Goal: Task Accomplishment & Management: Complete application form

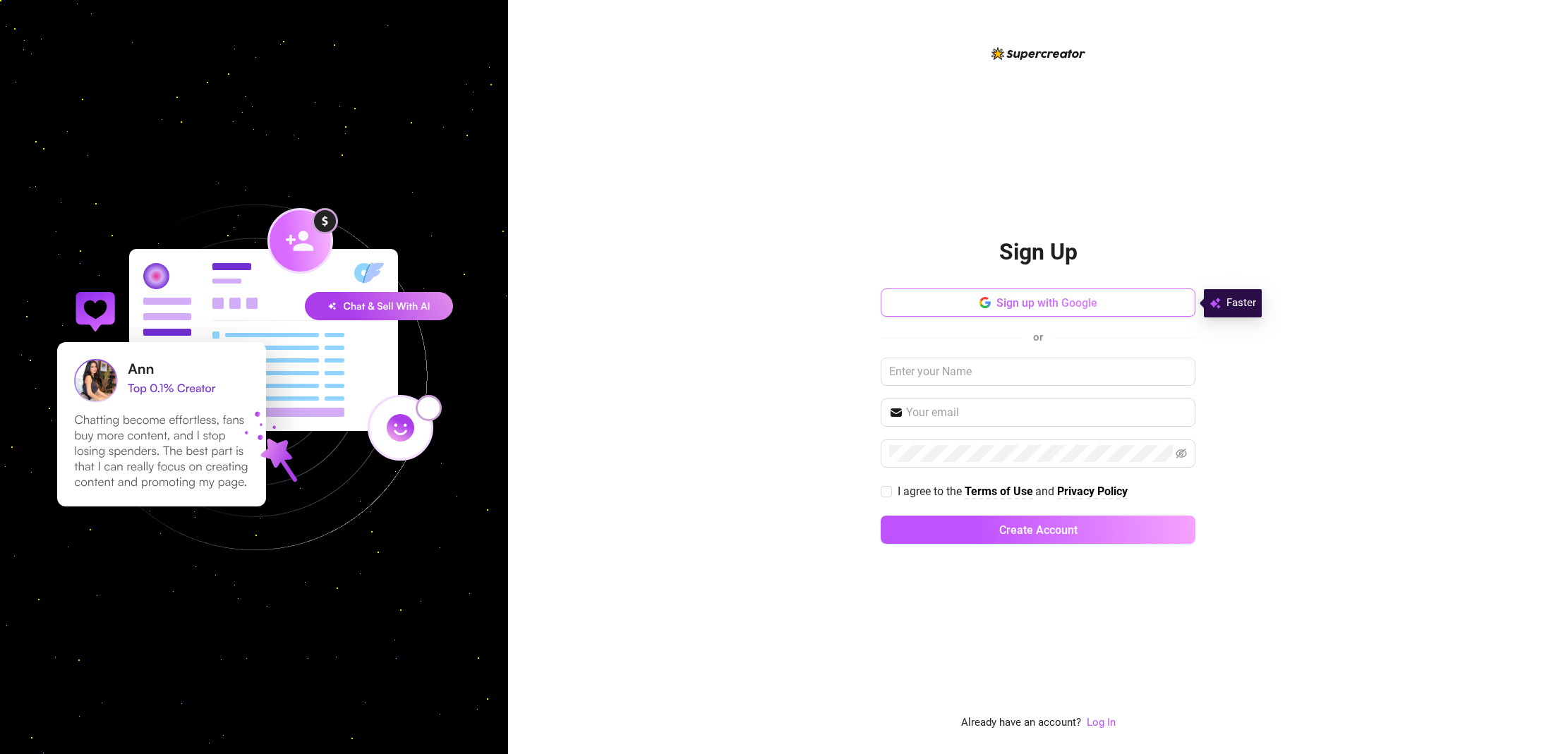
click at [1055, 307] on span "Sign up with Google" at bounding box center [1046, 303] width 101 height 14
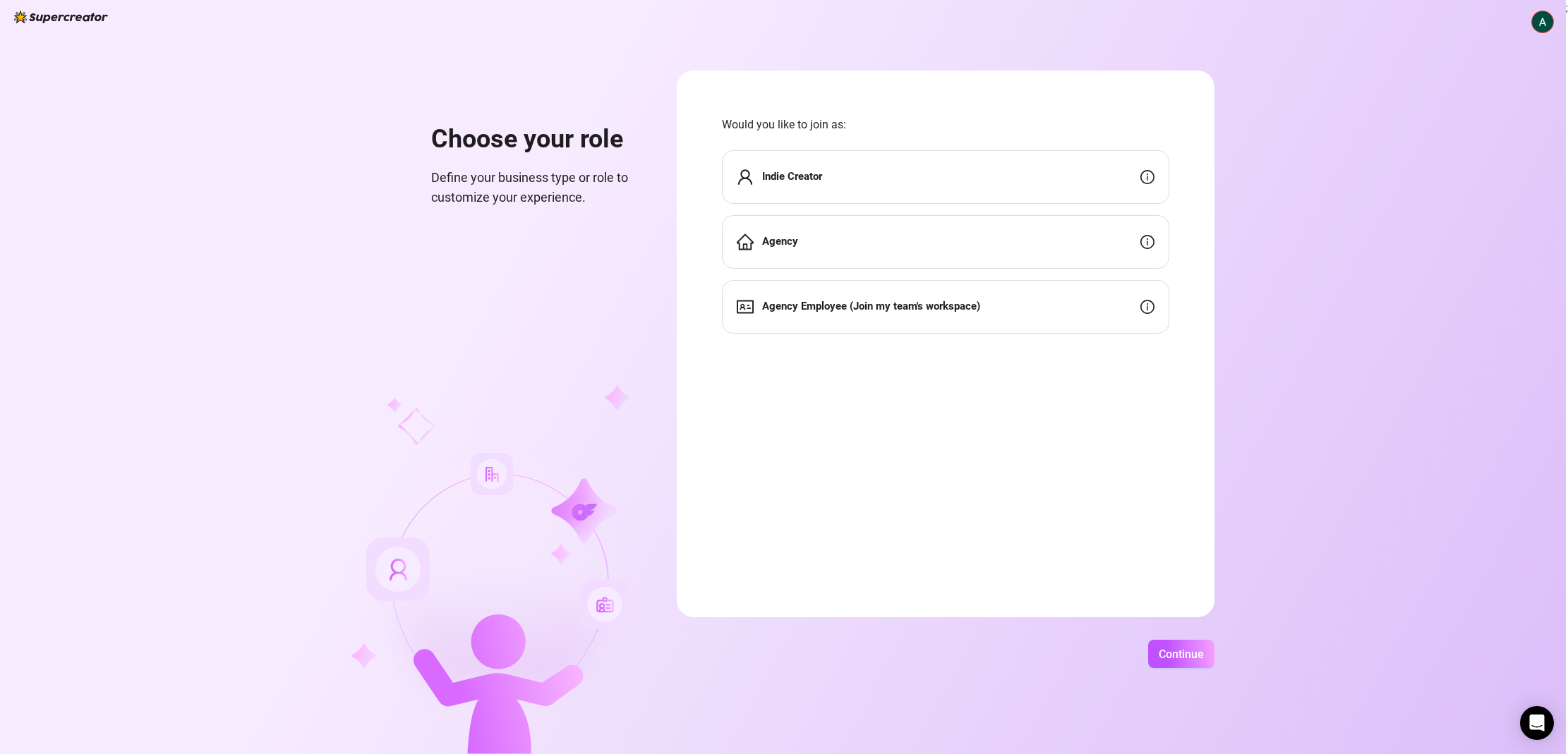
click at [968, 179] on div "Indie Creator" at bounding box center [945, 177] width 447 height 53
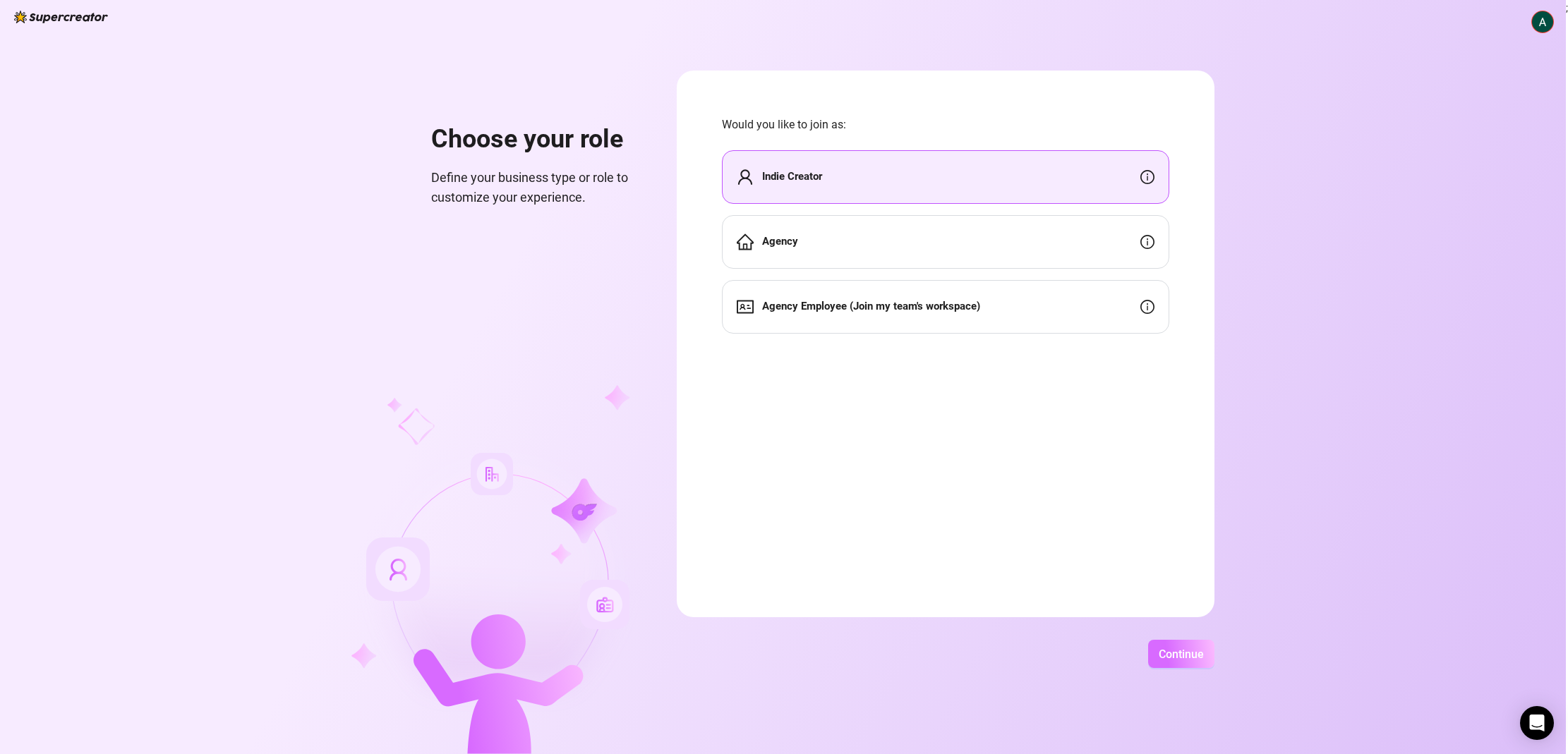
click at [1171, 653] on span "Continue" at bounding box center [1181, 655] width 45 height 14
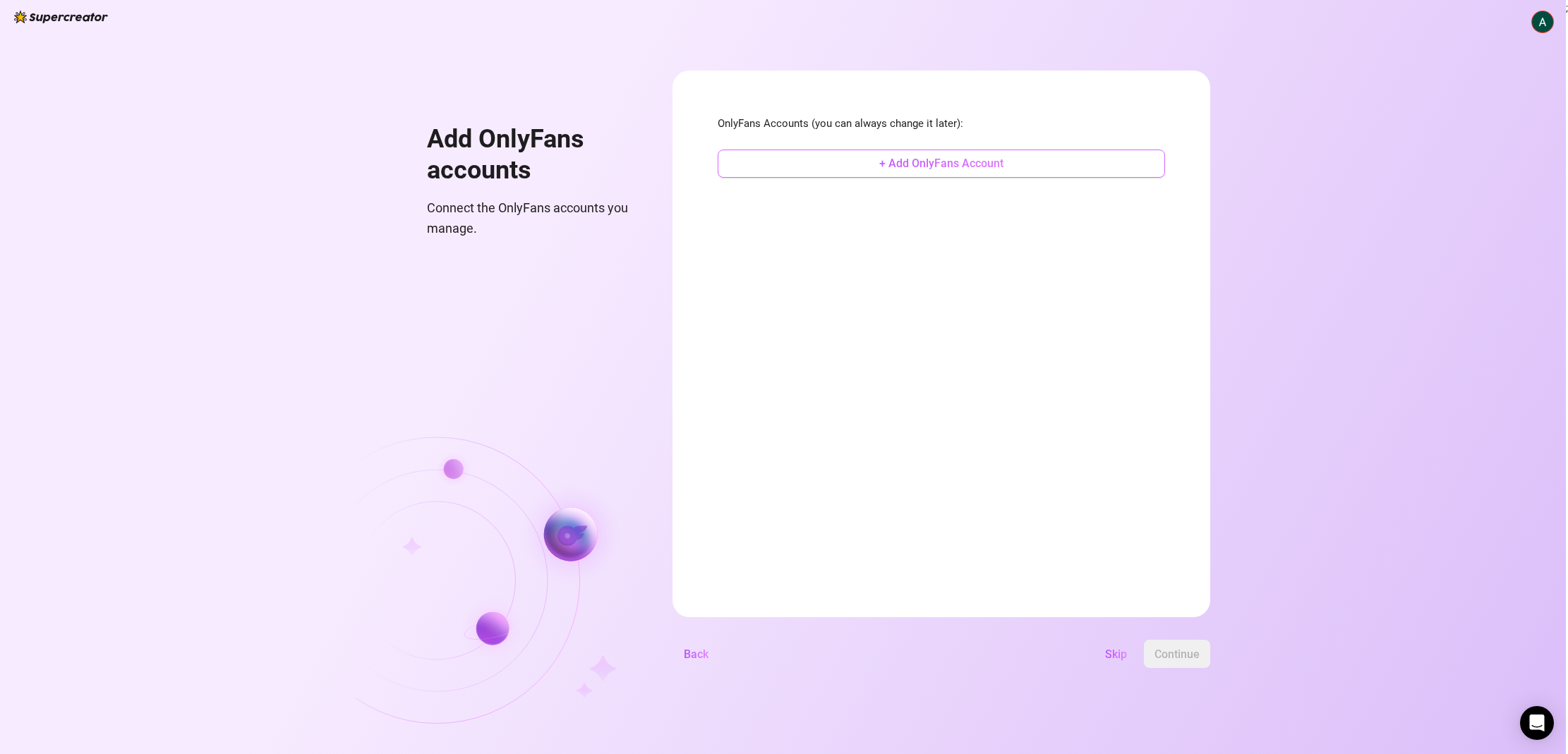
click at [1003, 168] on span "+ Add OnlyFans Account" at bounding box center [941, 163] width 124 height 14
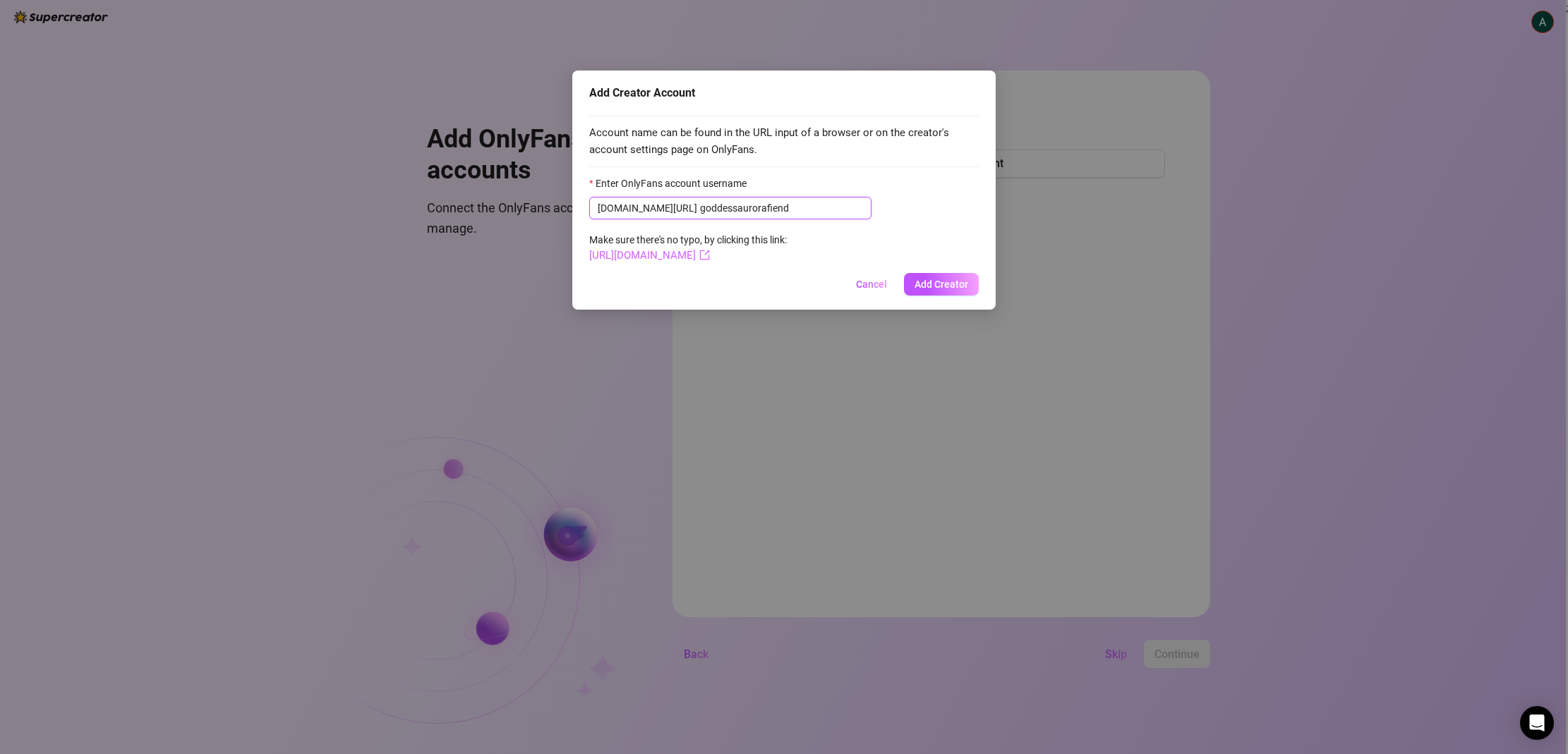
type input "goddessaurorafiend"
click at [710, 254] on icon "export" at bounding box center [704, 255] width 11 height 11
click at [948, 285] on span "Add Creator" at bounding box center [941, 283] width 53 height 11
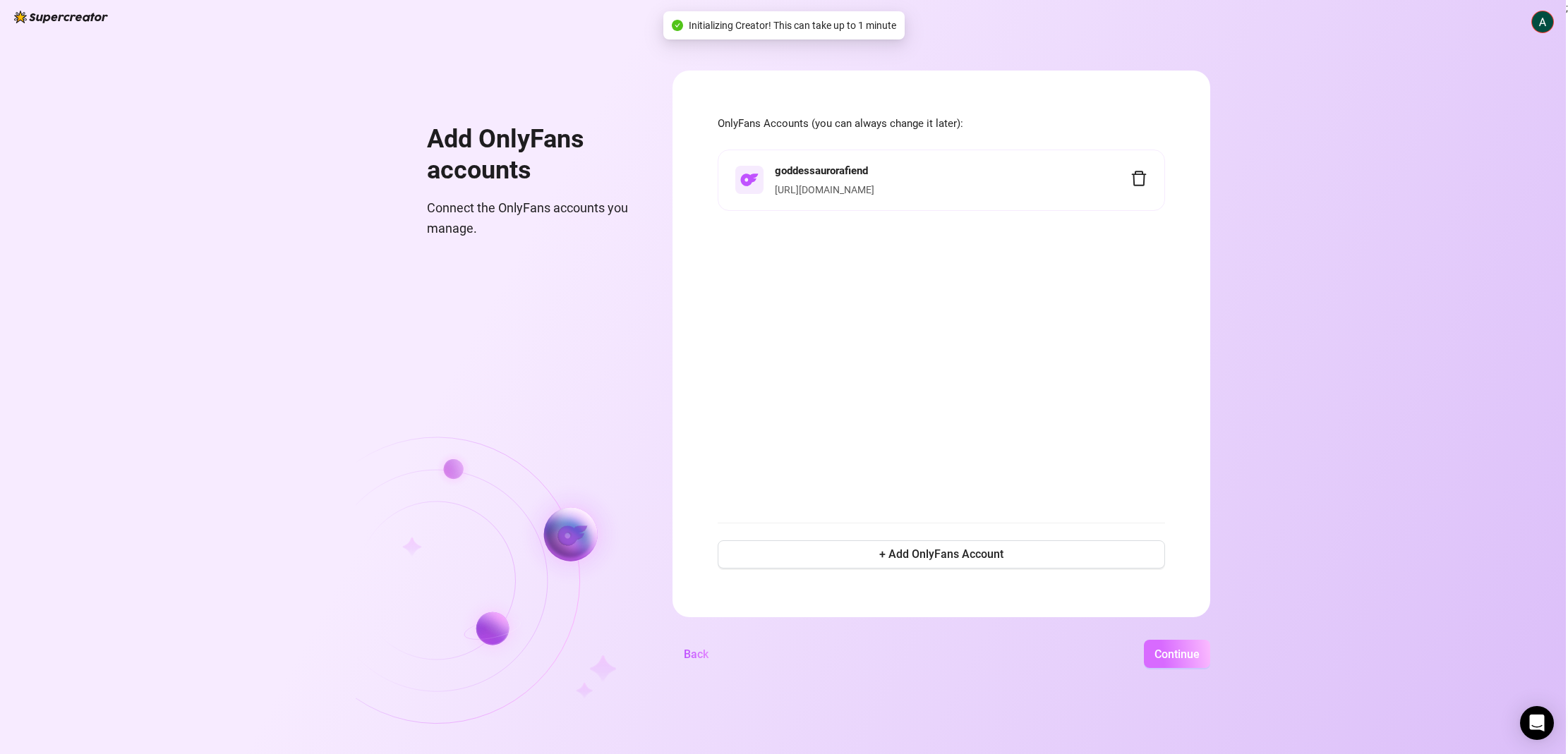
click at [1200, 652] on span "Continue" at bounding box center [1177, 655] width 45 height 14
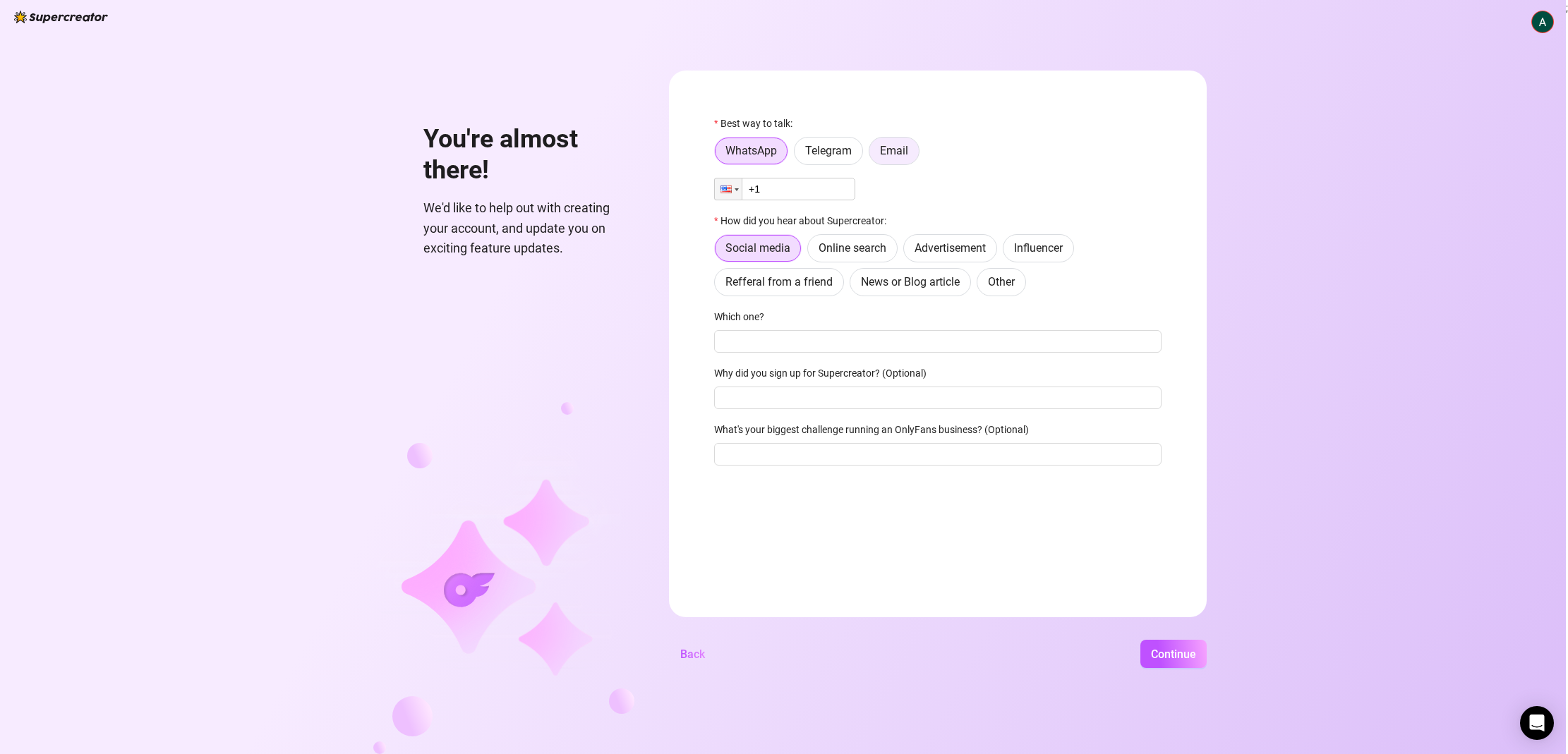
click at [911, 151] on label "Email" at bounding box center [894, 151] width 51 height 29
click at [873, 155] on input "Email" at bounding box center [873, 155] width 0 height 0
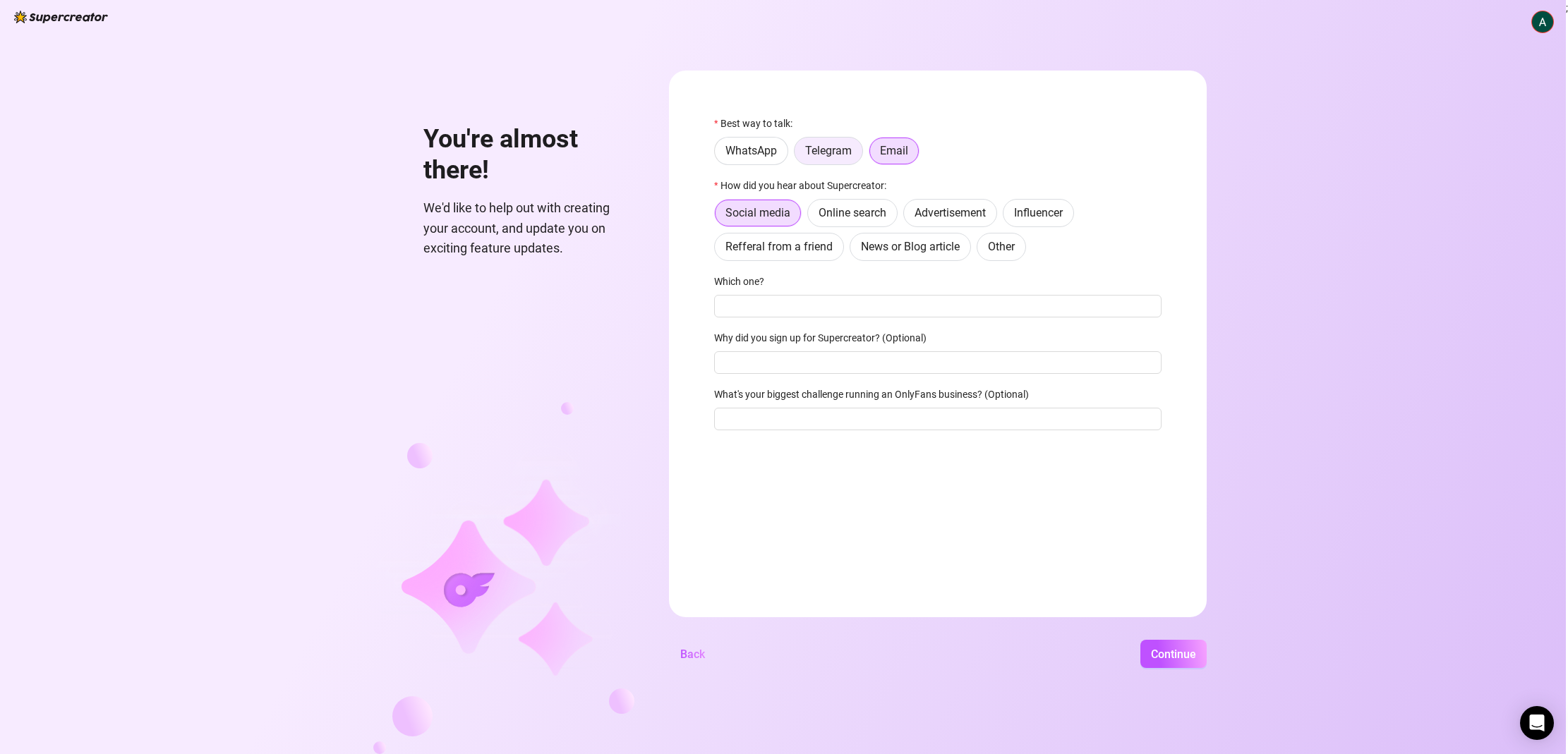
click at [834, 156] on span "Telegram" at bounding box center [828, 151] width 46 height 14
click at [798, 155] on input "Telegram" at bounding box center [798, 155] width 0 height 0
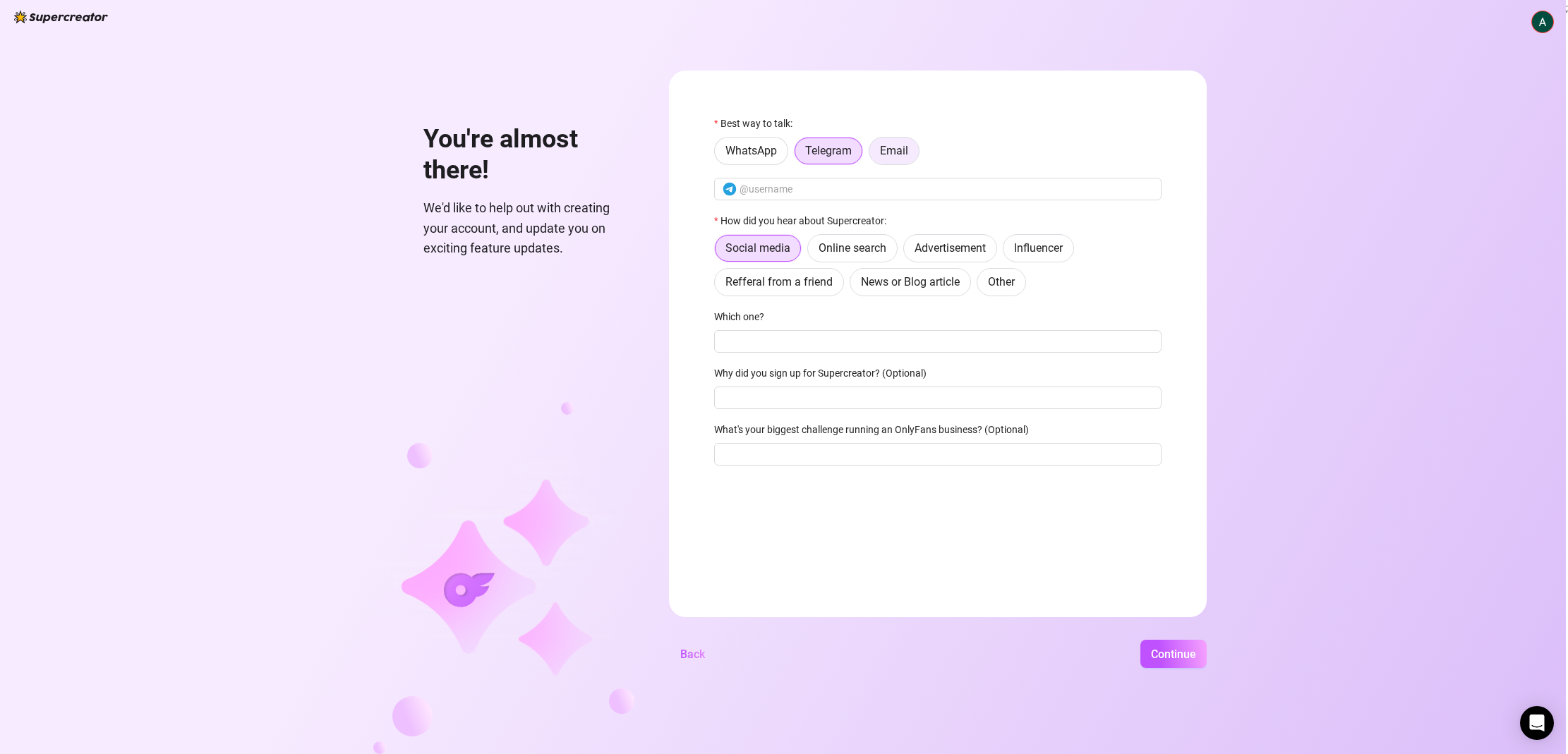
click at [906, 151] on span "Email" at bounding box center [894, 151] width 29 height 14
click at [873, 155] on input "Email" at bounding box center [873, 155] width 0 height 0
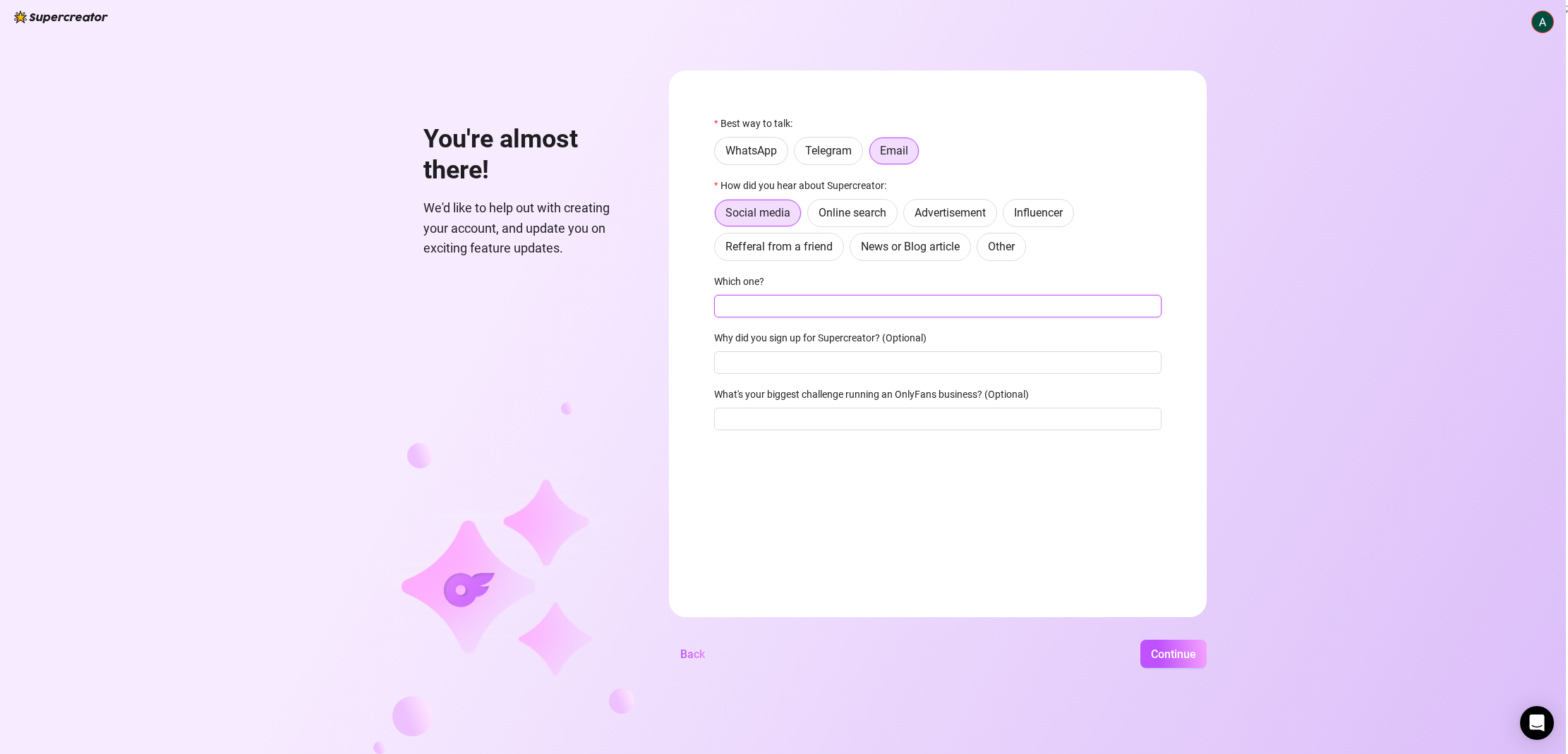
click at [909, 304] on input "Which one?" at bounding box center [937, 306] width 447 height 23
type input "Reddit"
click at [878, 421] on input "What's your biggest challenge running an OnlyFans business? (Optional)" at bounding box center [937, 418] width 447 height 23
type input "Sexting"
click at [1193, 657] on span "Continue" at bounding box center [1173, 655] width 45 height 14
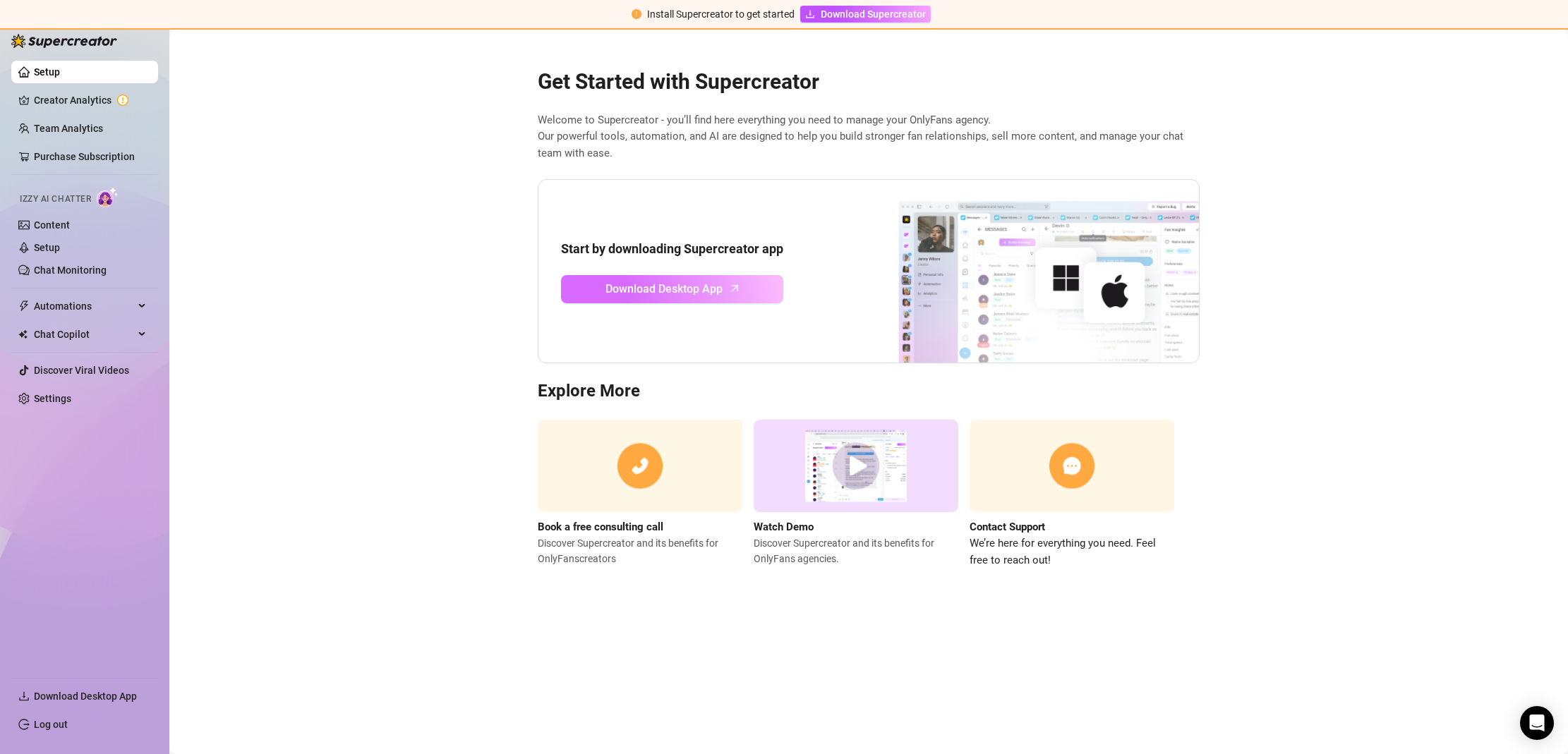
click at [718, 290] on span "Download Desktop App" at bounding box center [663, 289] width 117 height 18
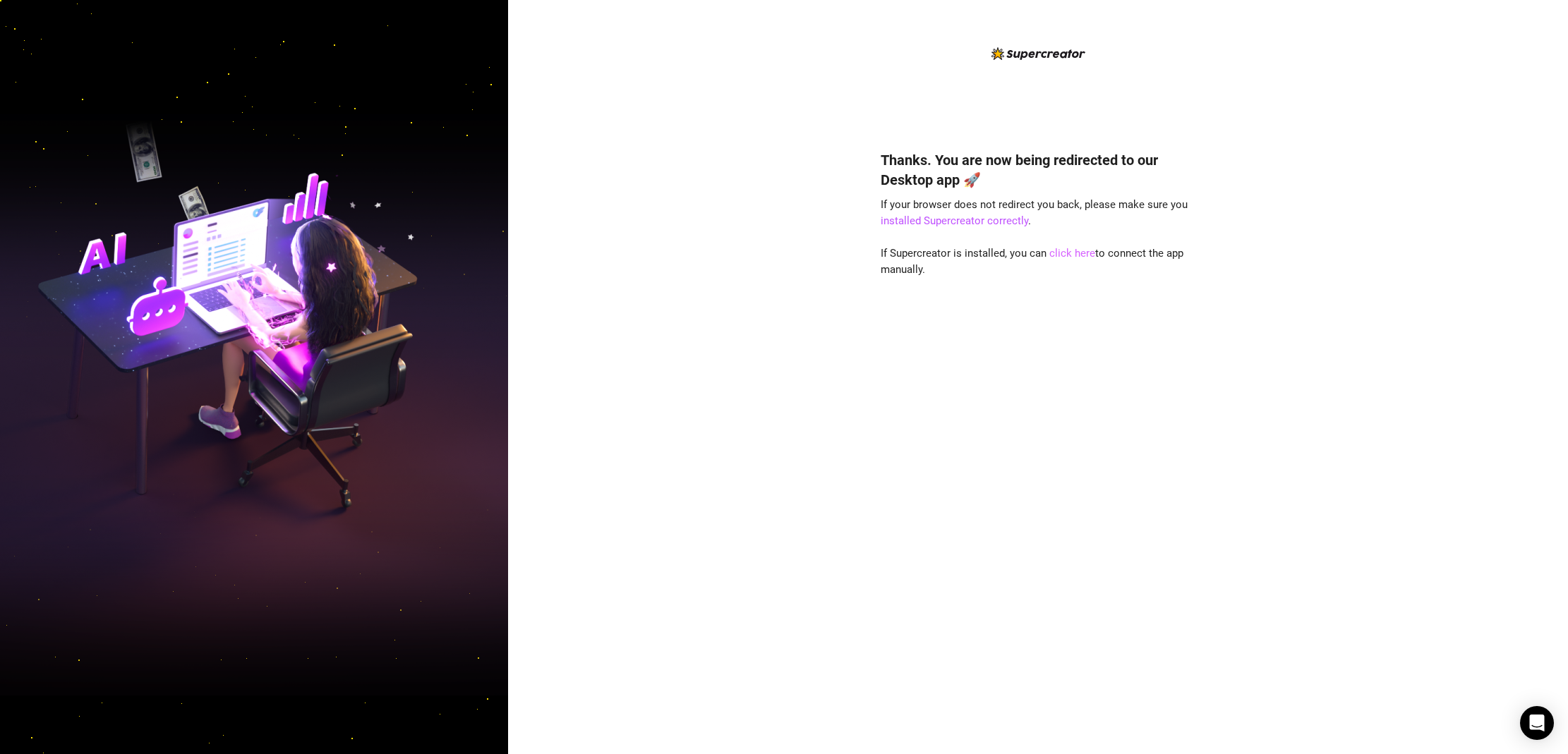
click at [1072, 252] on link "click here" at bounding box center [1072, 253] width 46 height 13
